Goal: Navigation & Orientation: Find specific page/section

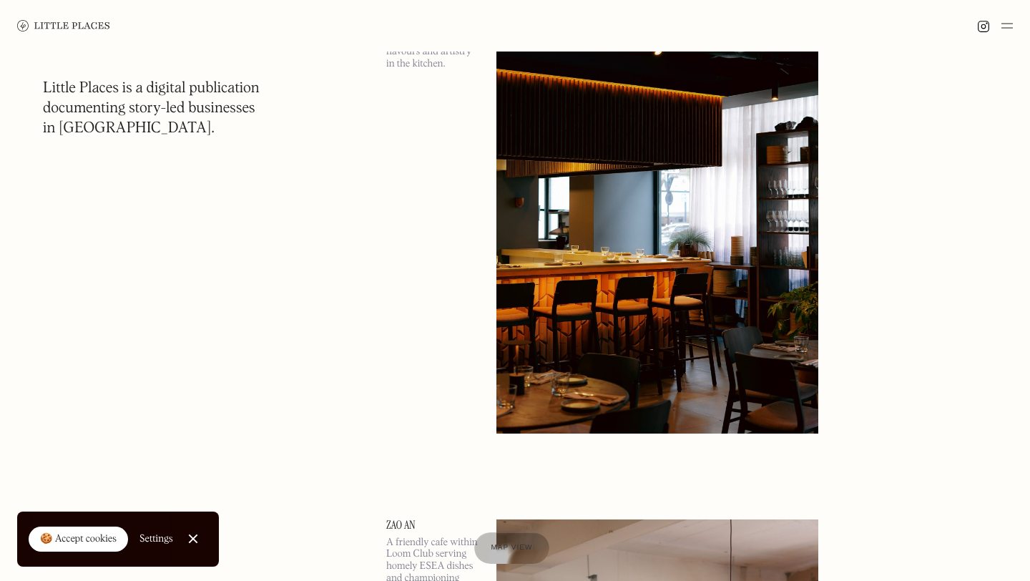
scroll to position [448, 0]
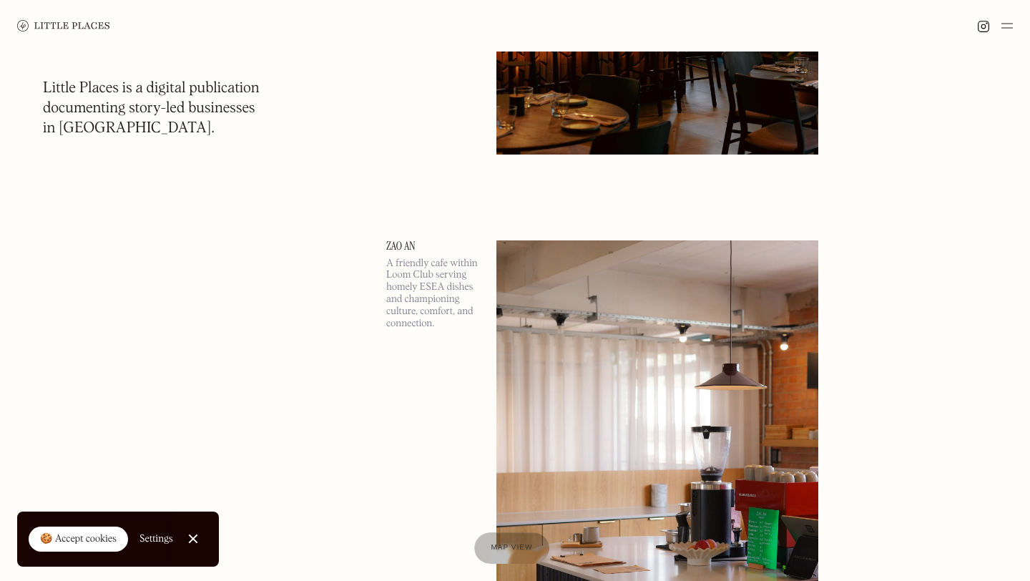
click at [52, 22] on img at bounding box center [63, 25] width 93 height 11
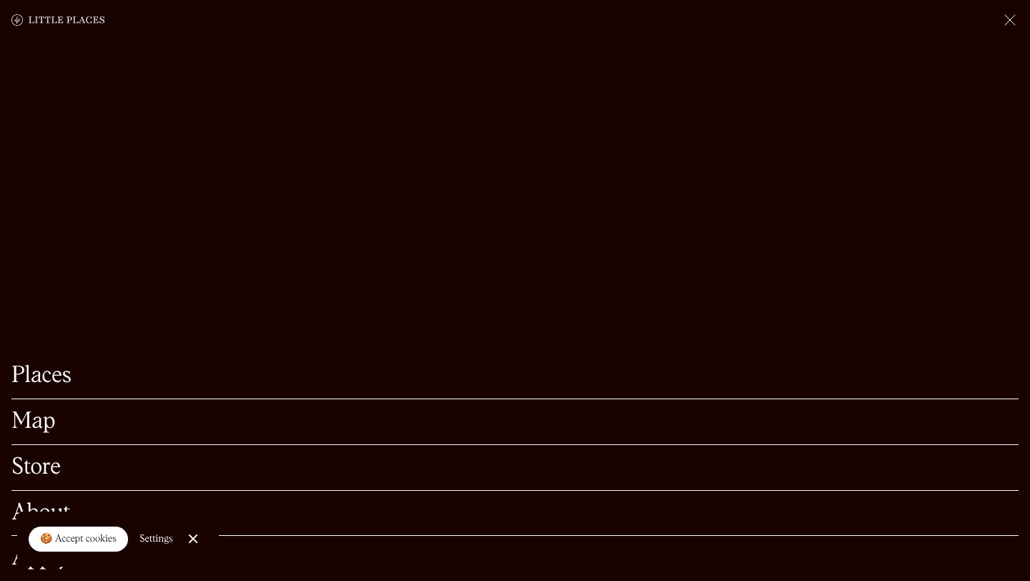
scroll to position [127, 0]
click at [192, 537] on div at bounding box center [192, 538] width 9 height 9
click at [35, 373] on link "Places" at bounding box center [514, 376] width 1007 height 22
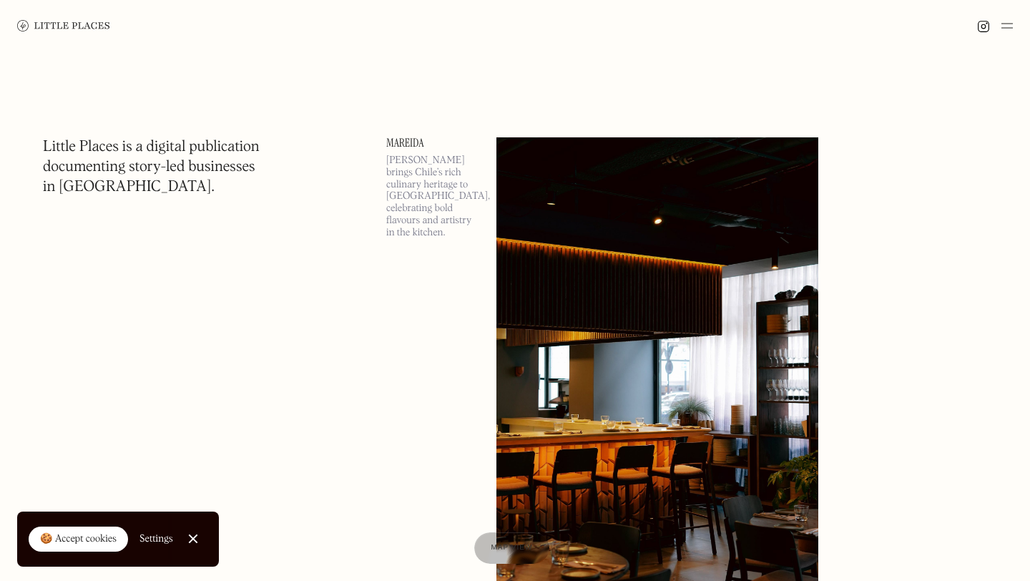
click at [1007, 25] on img at bounding box center [1007, 25] width 11 height 17
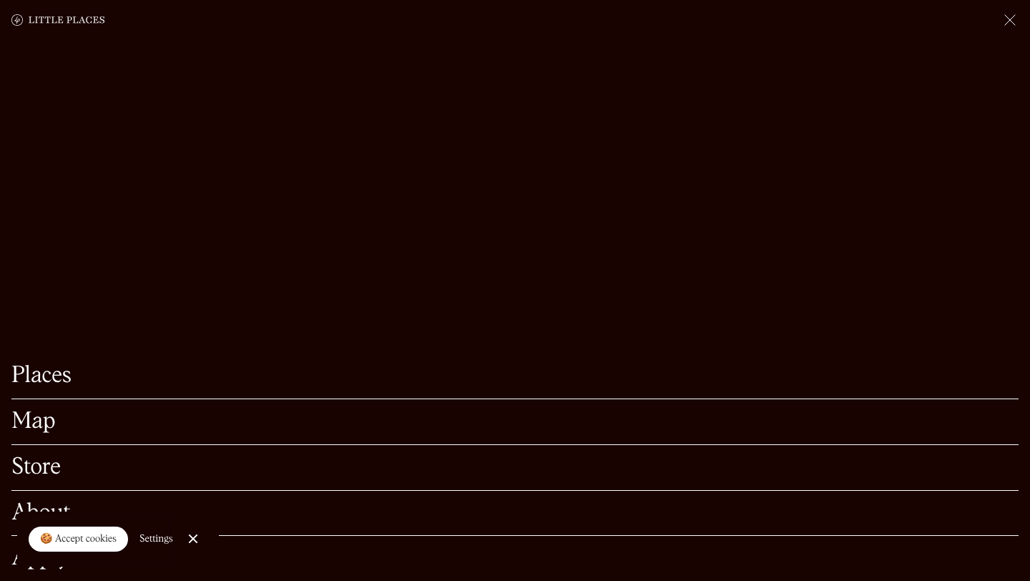
click at [24, 420] on link "Map" at bounding box center [514, 422] width 1007 height 22
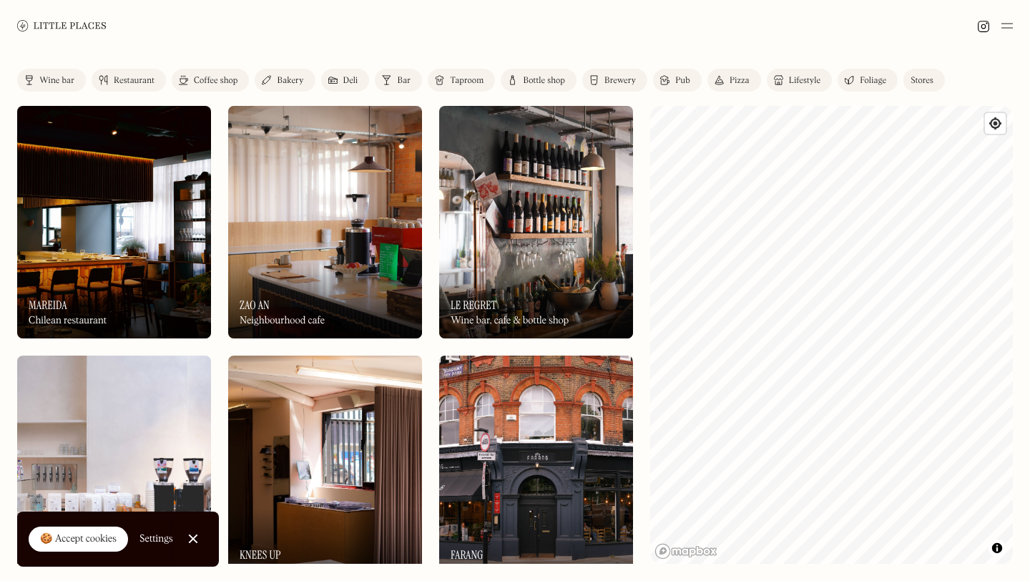
click at [1013, 261] on div "Label Wine bar Restaurant Coffee shop Bakery Deli Bar Taproom Bottle shop Brewe…" at bounding box center [515, 316] width 1030 height 529
click at [953, 90] on div "Label Wine bar Restaurant Coffee shop Bakery Deli Bar Taproom Bottle shop Brewe…" at bounding box center [515, 316] width 1030 height 529
click at [1030, 251] on div "Label Wine bar Restaurant Coffee shop Bakery Deli Bar Taproom Bottle shop Brewe…" at bounding box center [515, 316] width 1030 height 529
click at [1030, 223] on div "Label Wine bar Restaurant Coffee shop Bakery Deli Bar Taproom Bottle shop Brewe…" at bounding box center [515, 316] width 1030 height 529
click at [273, 77] on link "Bakery" at bounding box center [285, 80] width 60 height 23
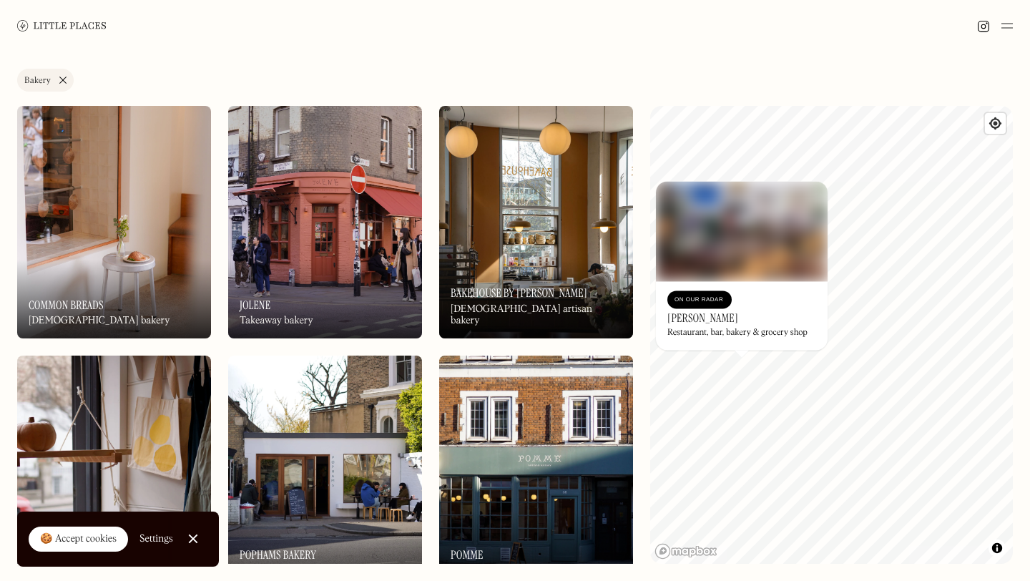
click at [679, 316] on h3 "Toklas" at bounding box center [703, 318] width 71 height 14
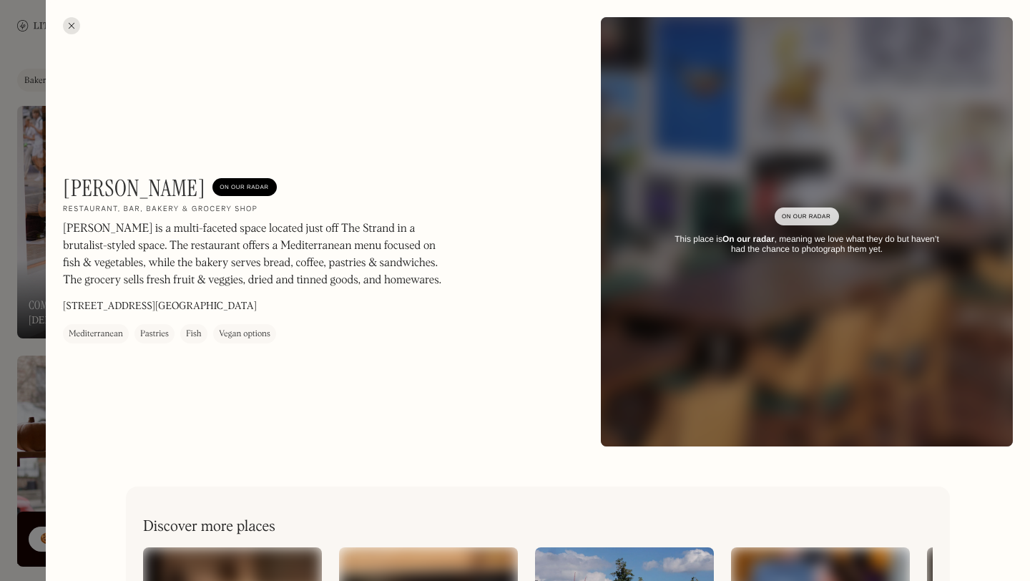
click at [69, 22] on div at bounding box center [71, 25] width 17 height 17
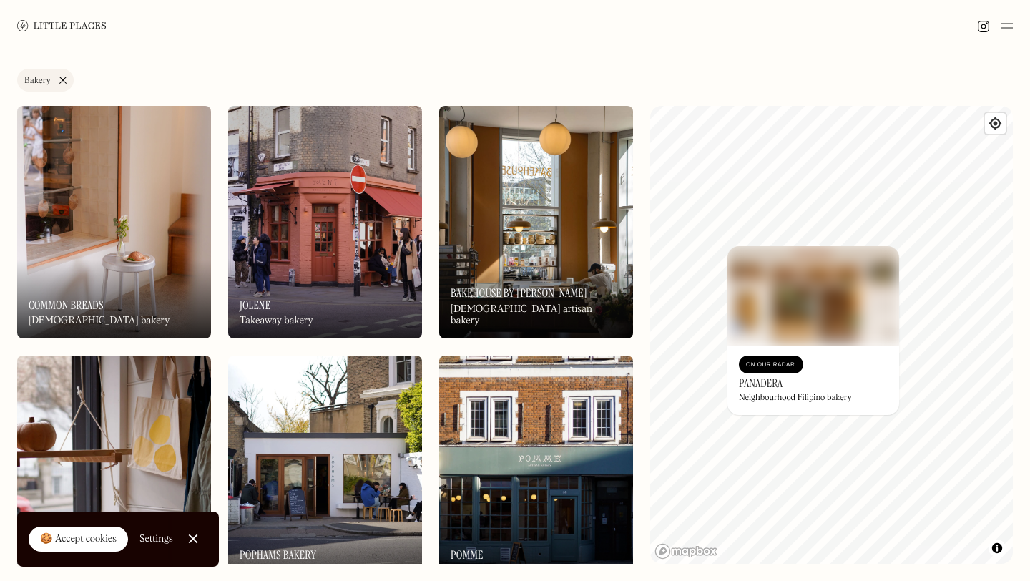
click at [762, 379] on h3 "Panadera" at bounding box center [761, 383] width 44 height 14
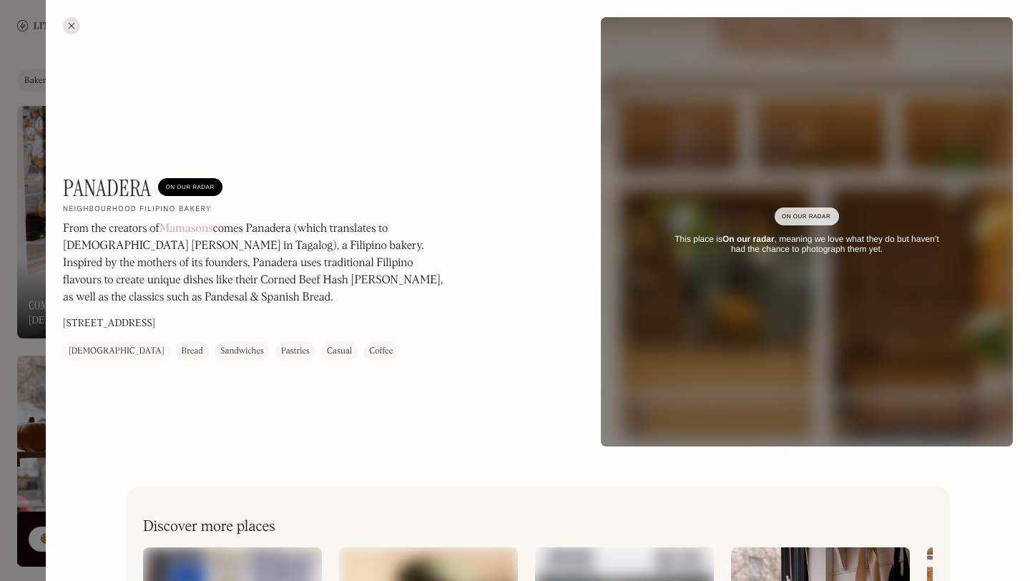
click at [22, 211] on div at bounding box center [515, 290] width 1030 height 581
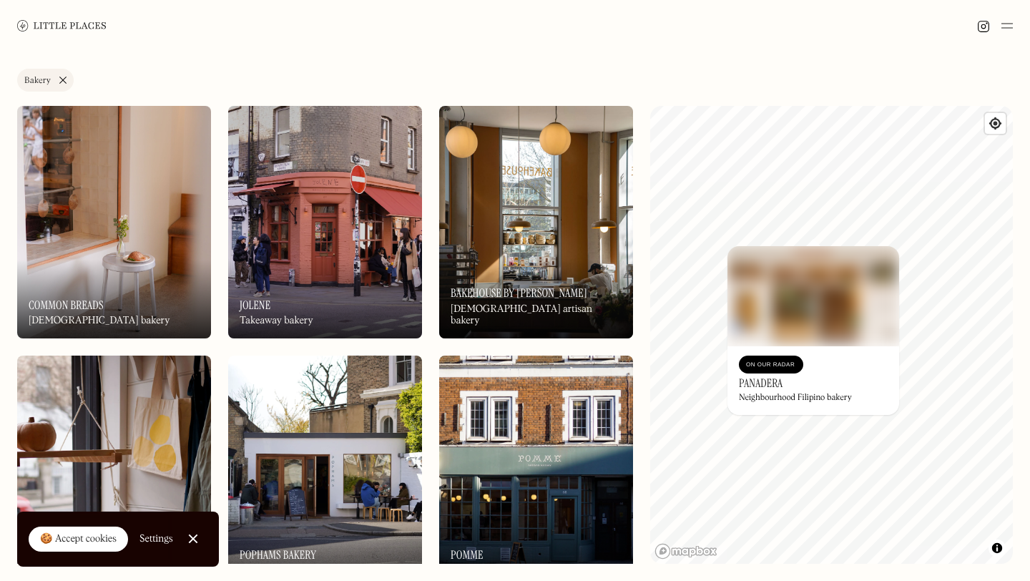
click at [62, 79] on link "Bakery" at bounding box center [45, 80] width 57 height 23
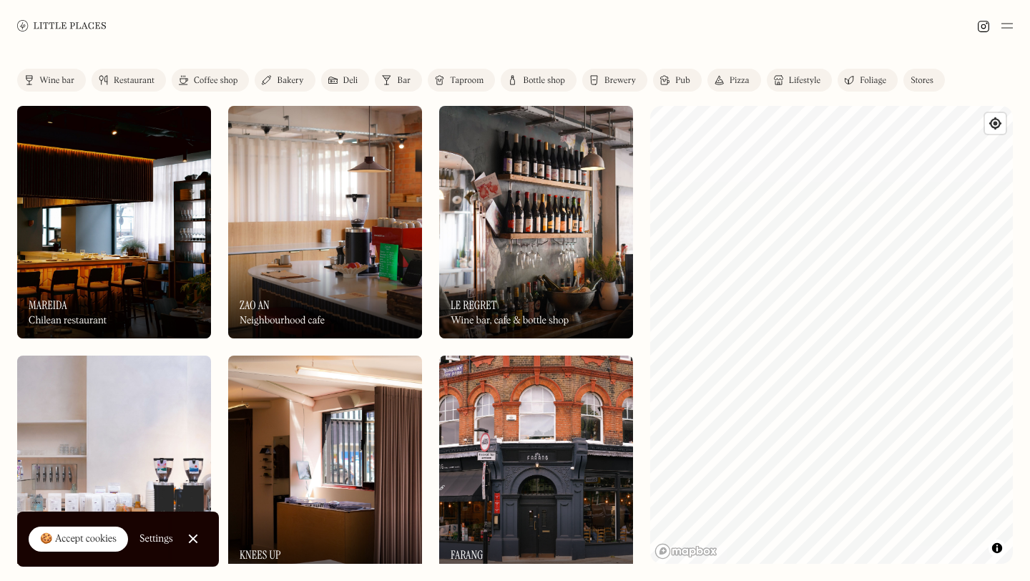
click at [134, 81] on div "Restaurant" at bounding box center [134, 81] width 41 height 9
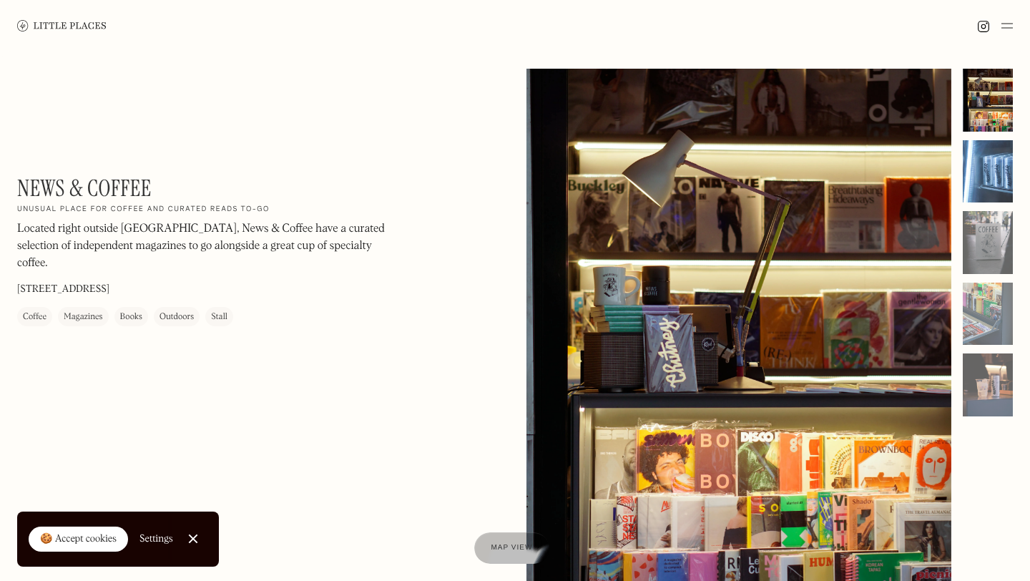
click at [995, 179] on div at bounding box center [988, 171] width 50 height 63
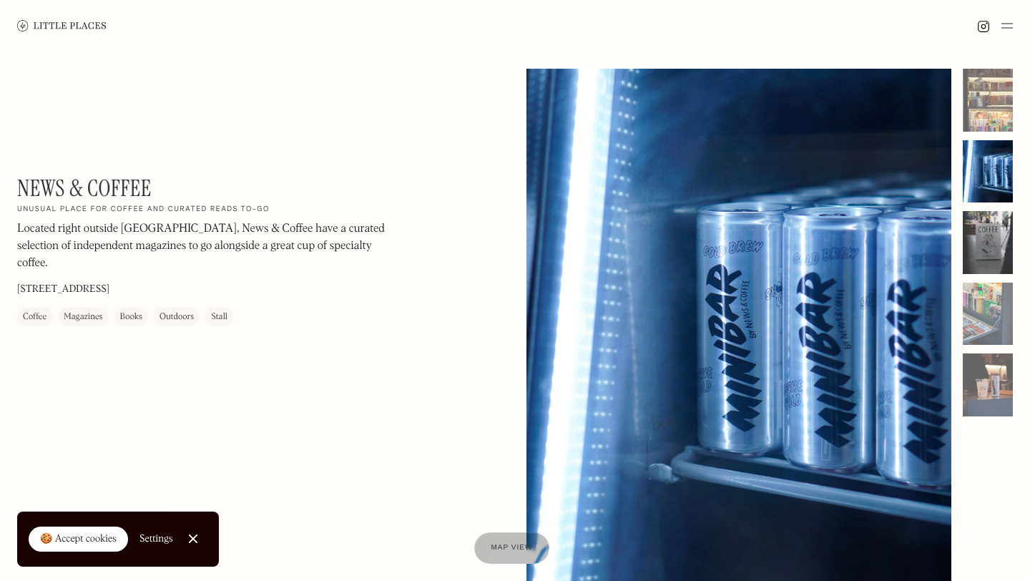
click at [988, 250] on div at bounding box center [988, 242] width 50 height 63
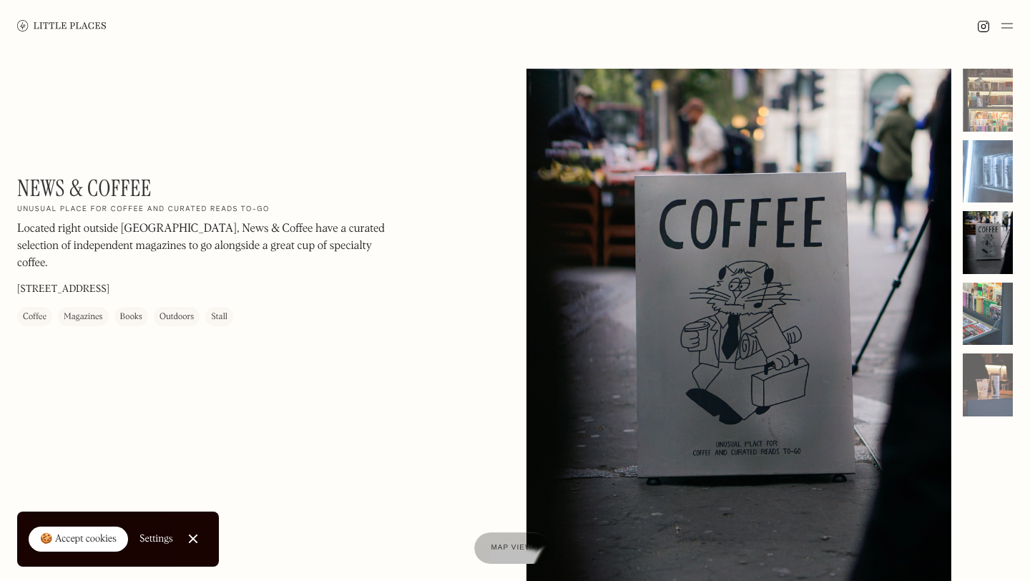
click at [992, 309] on div at bounding box center [988, 314] width 50 height 63
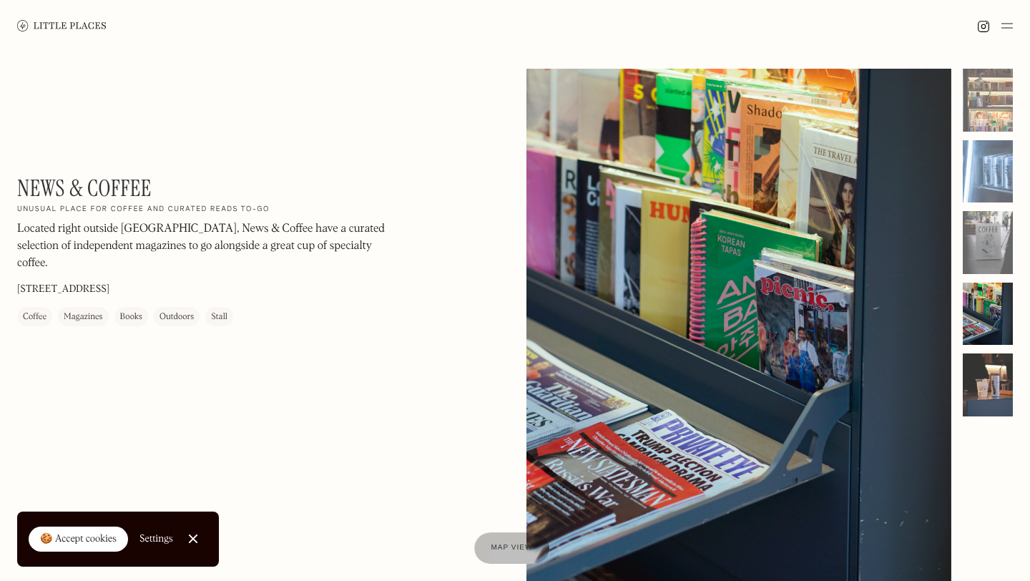
click at [996, 394] on div at bounding box center [988, 384] width 50 height 63
